Goal: Task Accomplishment & Management: Use online tool/utility

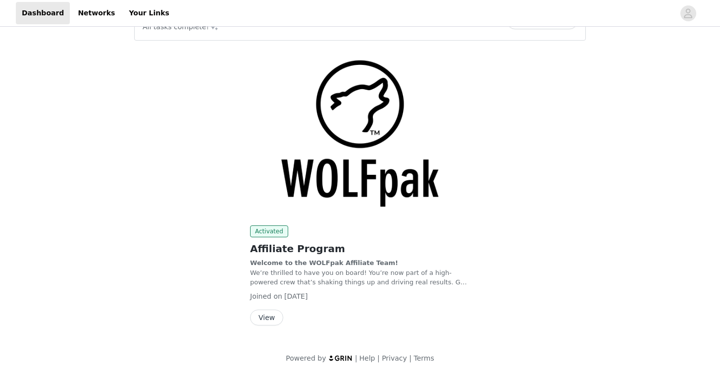
scroll to position [35, 0]
click at [266, 316] on button "View" at bounding box center [266, 318] width 33 height 16
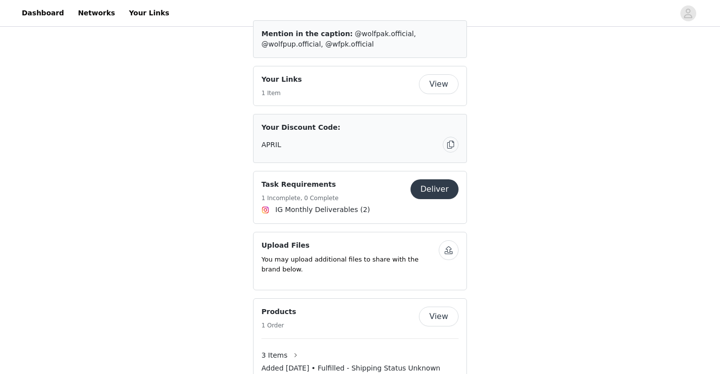
scroll to position [374, 0]
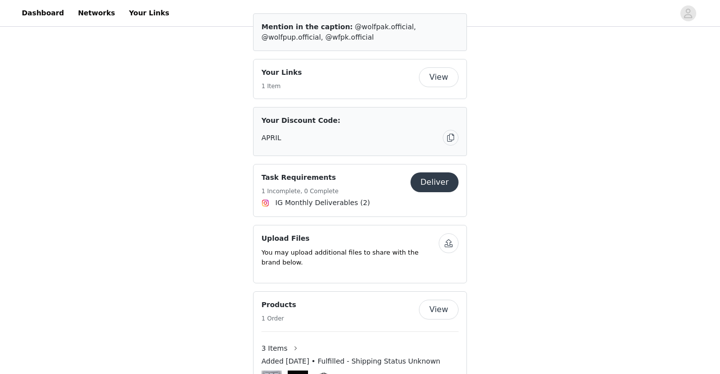
click at [439, 182] on button "Deliver" at bounding box center [435, 182] width 48 height 20
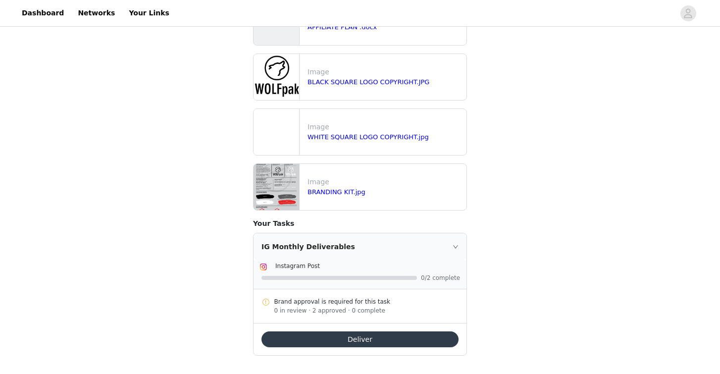
scroll to position [351, 0]
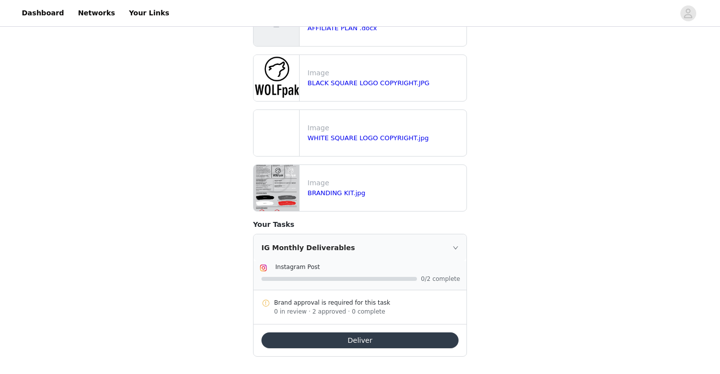
click at [396, 332] on button "Deliver" at bounding box center [360, 340] width 197 height 16
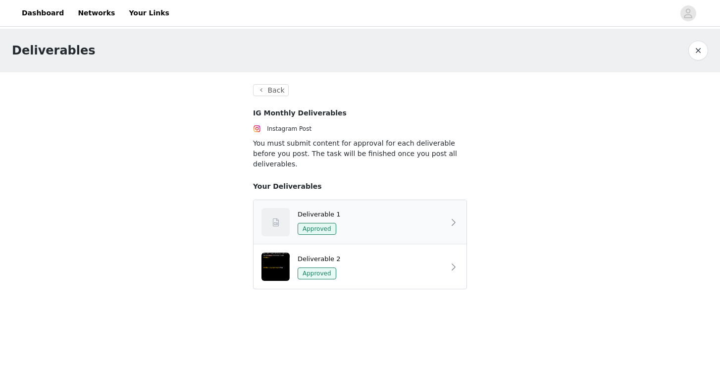
click at [437, 212] on div "Deliverable 1 Approved" at bounding box center [371, 223] width 147 height 26
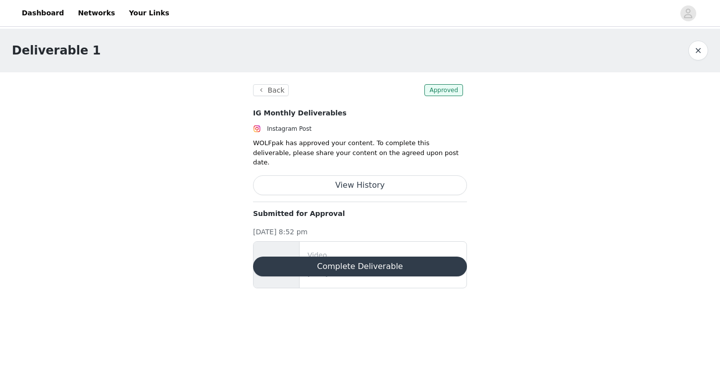
click at [295, 257] on button "Complete Deliverable" at bounding box center [360, 267] width 214 height 20
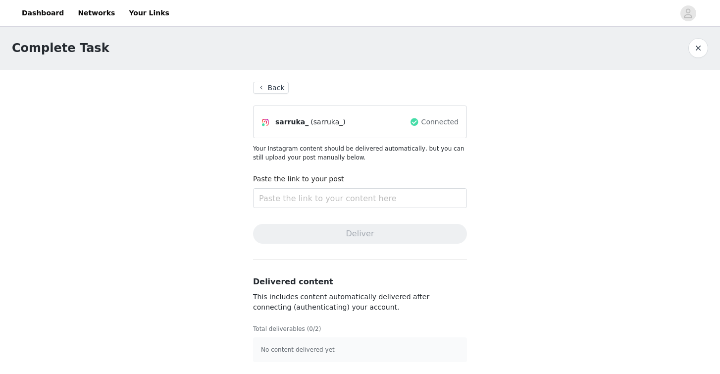
scroll to position [2, 0]
click at [267, 194] on input "text" at bounding box center [360, 198] width 214 height 20
paste input "[URL][DOMAIN_NAME]"
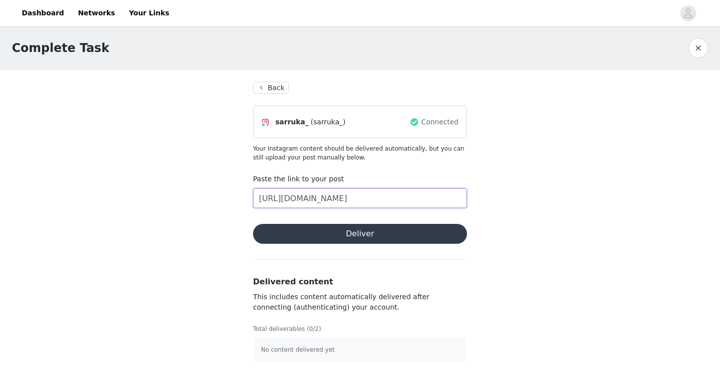
type input "[URL][DOMAIN_NAME]"
click at [303, 229] on button "Deliver" at bounding box center [360, 234] width 214 height 20
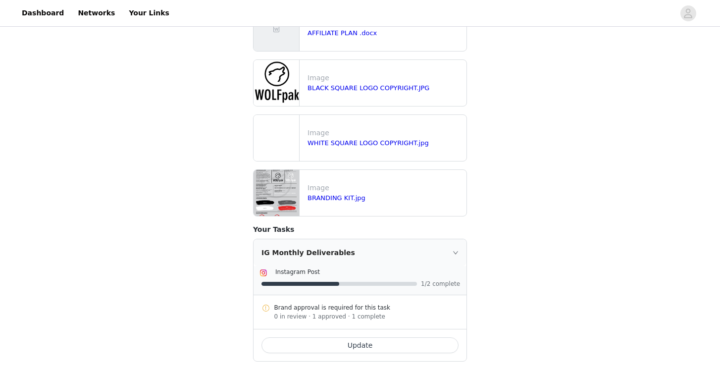
scroll to position [344, 0]
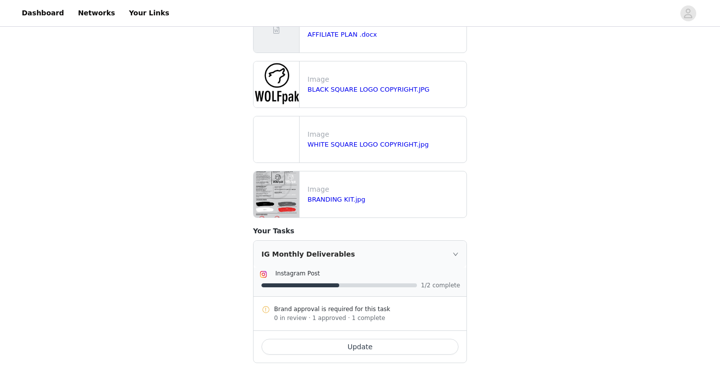
click at [337, 339] on button "Update" at bounding box center [360, 347] width 197 height 16
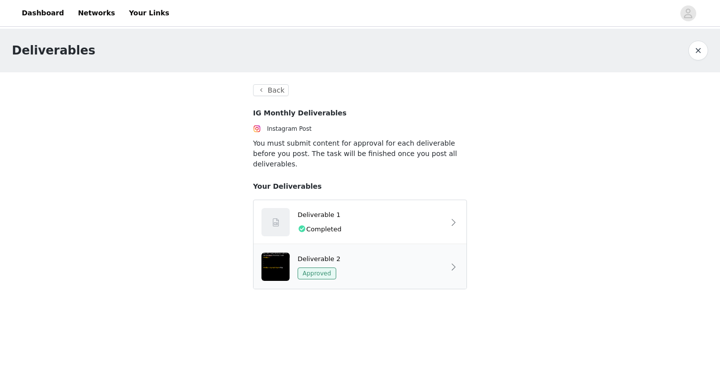
click at [327, 268] on span "Approved" at bounding box center [317, 274] width 39 height 12
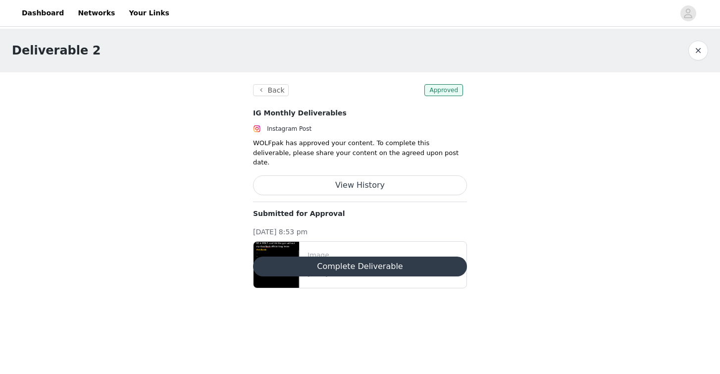
click at [313, 294] on body "Dashboard Networks Your Links Deliverable 2 Back Approved IG Monthly Deliverabl…" at bounding box center [360, 187] width 720 height 374
click at [336, 257] on button "Complete Deliverable" at bounding box center [360, 267] width 214 height 20
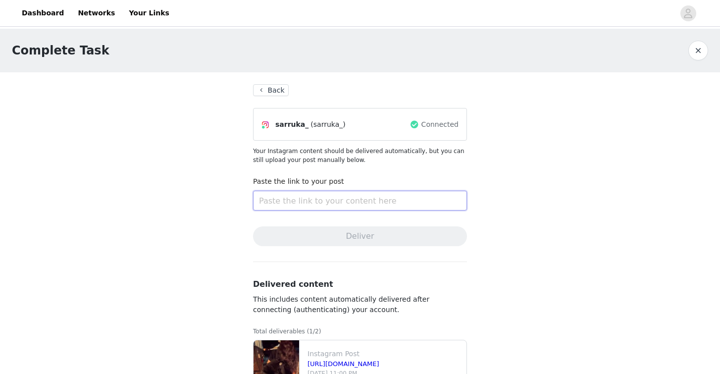
click at [330, 198] on input "text" at bounding box center [360, 201] width 214 height 20
paste input "[URL][DOMAIN_NAME]"
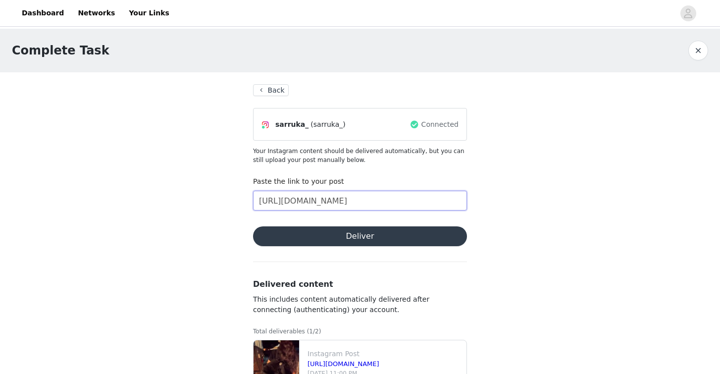
type input "[URL][DOMAIN_NAME]"
click at [345, 236] on button "Deliver" at bounding box center [360, 236] width 214 height 20
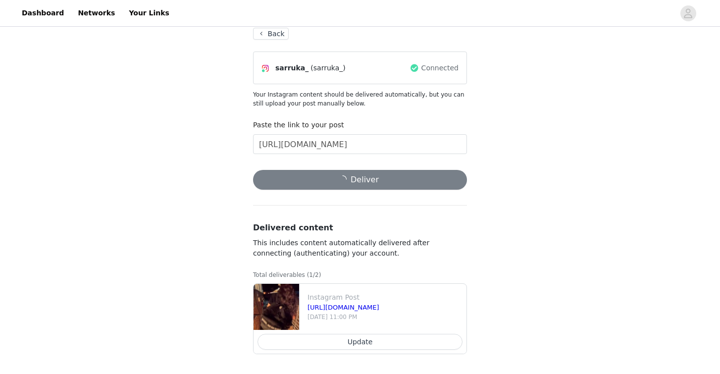
scroll to position [56, 0]
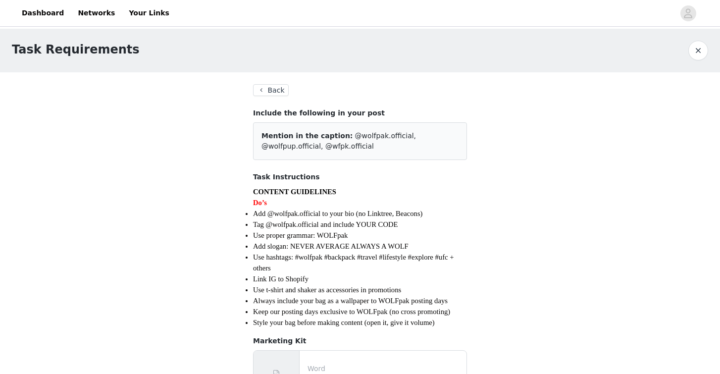
click at [279, 89] on button "Back" at bounding box center [271, 90] width 36 height 12
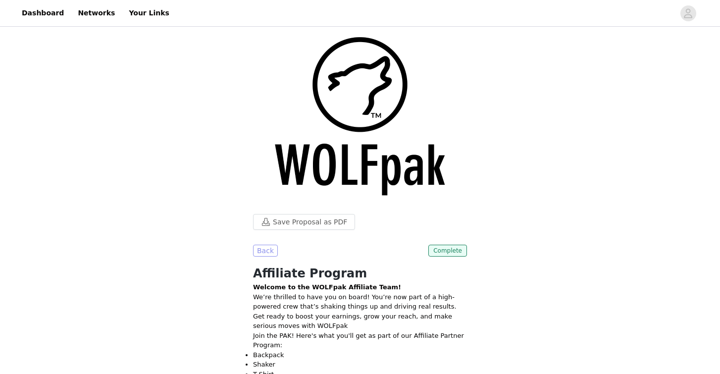
click at [264, 250] on button "Back" at bounding box center [265, 251] width 25 height 12
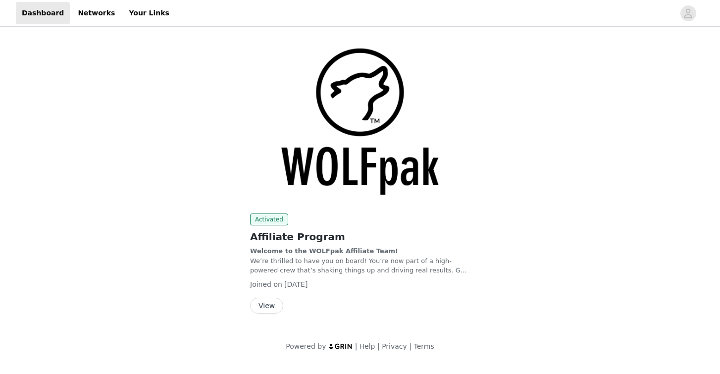
click at [263, 305] on button "View" at bounding box center [266, 306] width 33 height 16
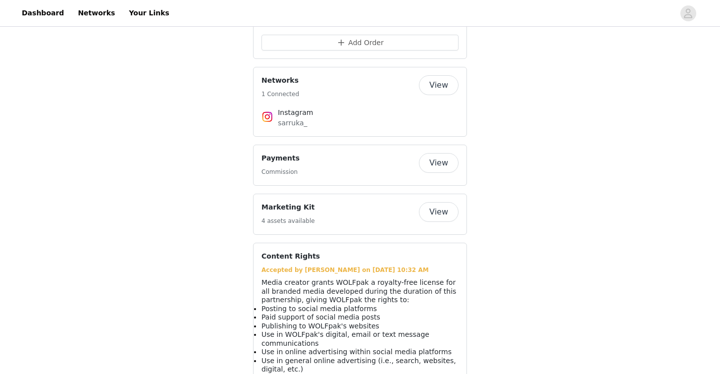
scroll to position [678, 0]
click at [432, 204] on button "View" at bounding box center [439, 214] width 40 height 20
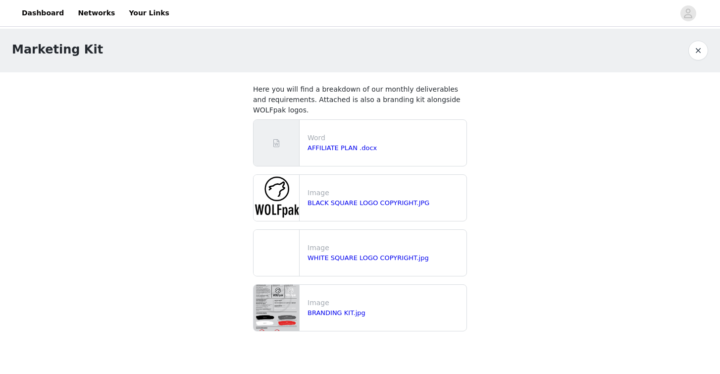
click at [698, 54] on button "button" at bounding box center [699, 51] width 20 height 20
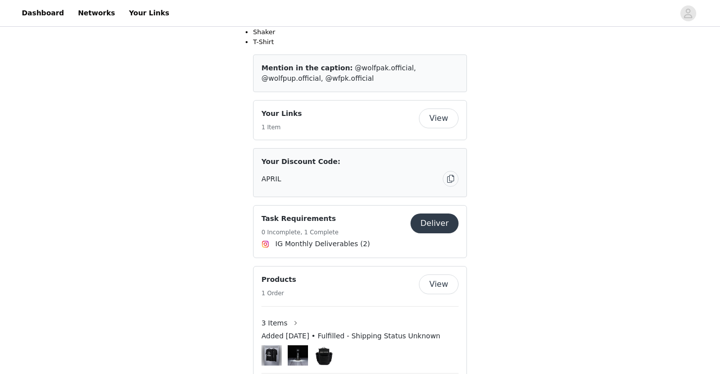
scroll to position [341, 0]
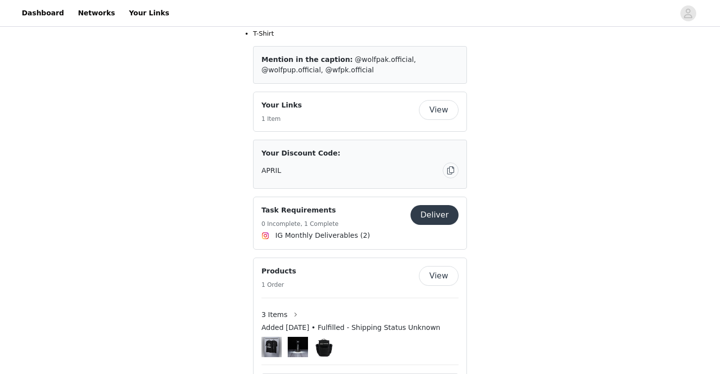
click at [451, 217] on button "Deliver" at bounding box center [435, 215] width 48 height 20
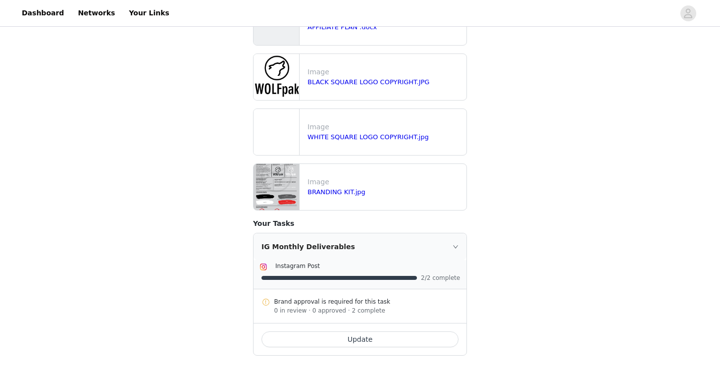
scroll to position [351, 0]
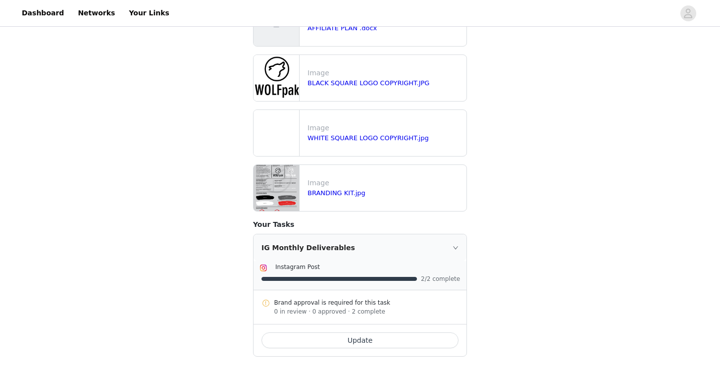
click at [352, 338] on button "Update" at bounding box center [360, 340] width 197 height 16
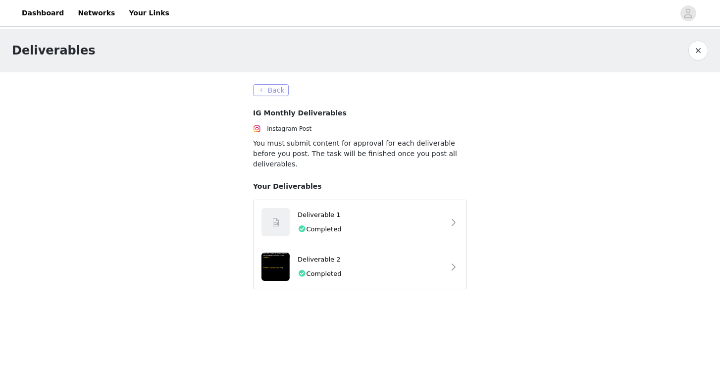
click at [273, 90] on button "Back" at bounding box center [271, 90] width 36 height 12
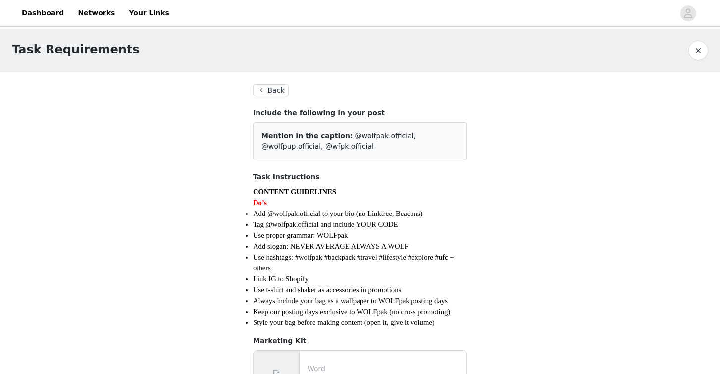
click at [273, 90] on button "Back" at bounding box center [271, 90] width 36 height 12
